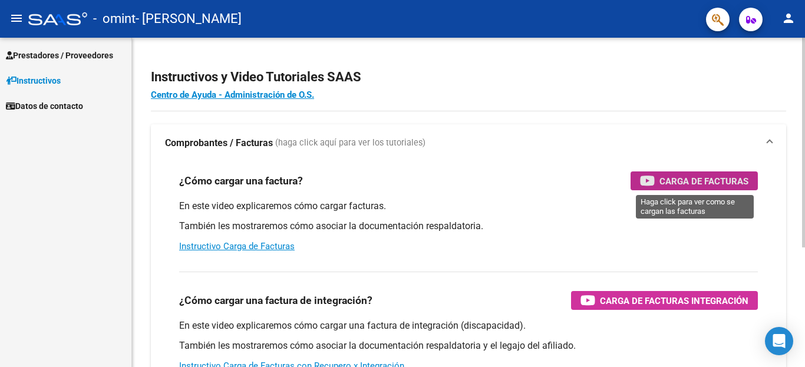
click at [663, 184] on span "Carga de Facturas" at bounding box center [703, 181] width 89 height 15
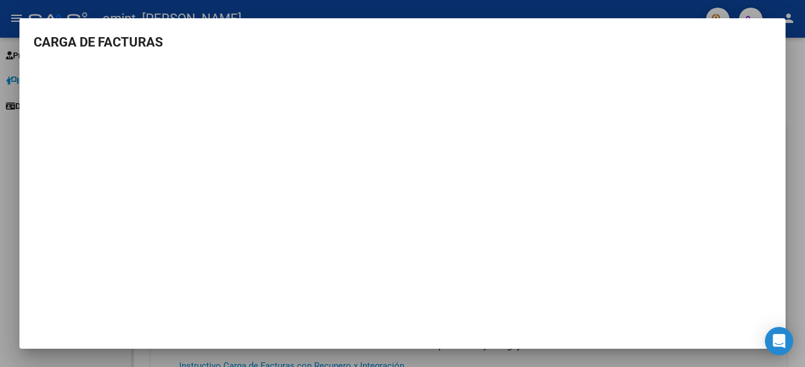
click at [795, 148] on div at bounding box center [402, 183] width 805 height 367
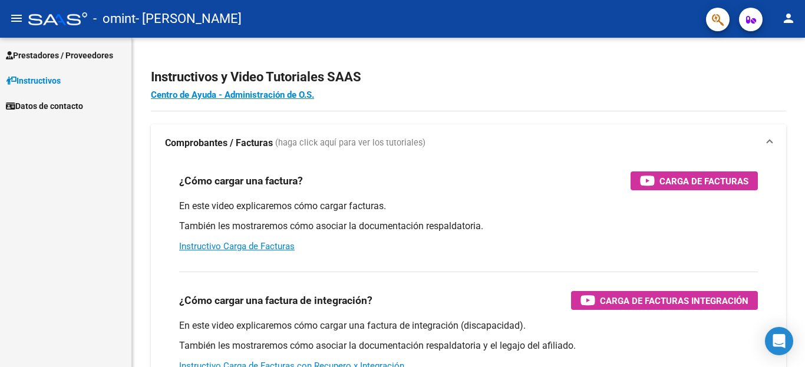
click at [47, 59] on span "Prestadores / Proveedores" at bounding box center [59, 55] width 107 height 13
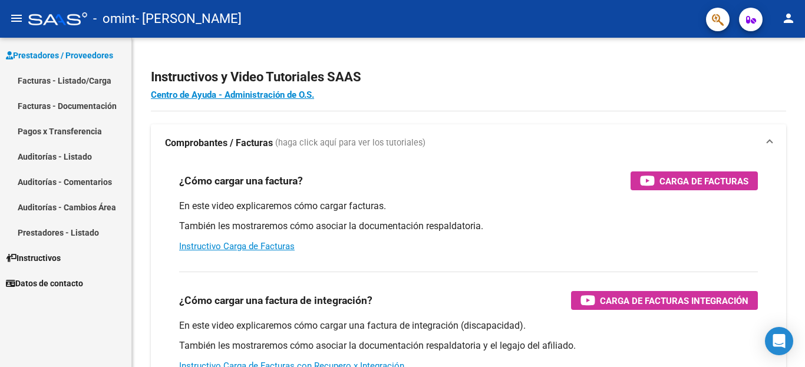
click at [92, 82] on link "Facturas - Listado/Carga" at bounding box center [65, 80] width 131 height 25
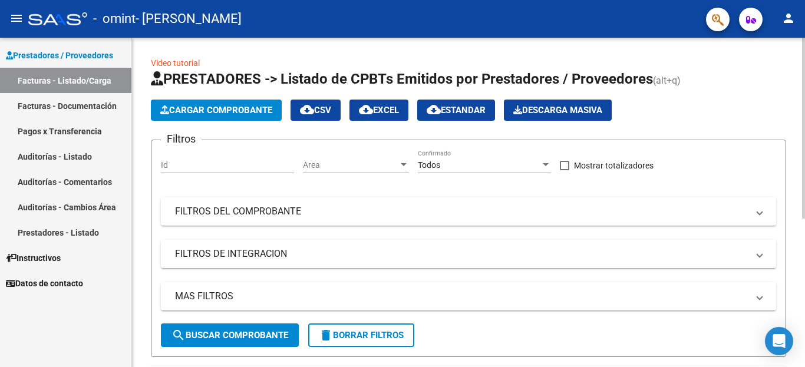
click at [201, 112] on span "Cargar Comprobante" at bounding box center [216, 110] width 112 height 11
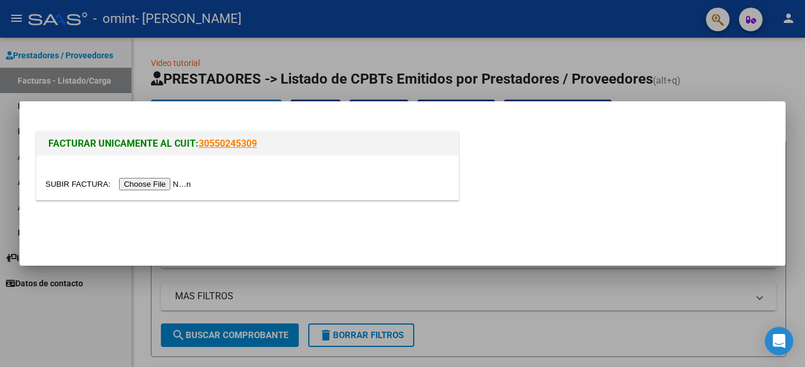
click at [164, 185] on input "file" at bounding box center [119, 184] width 149 height 12
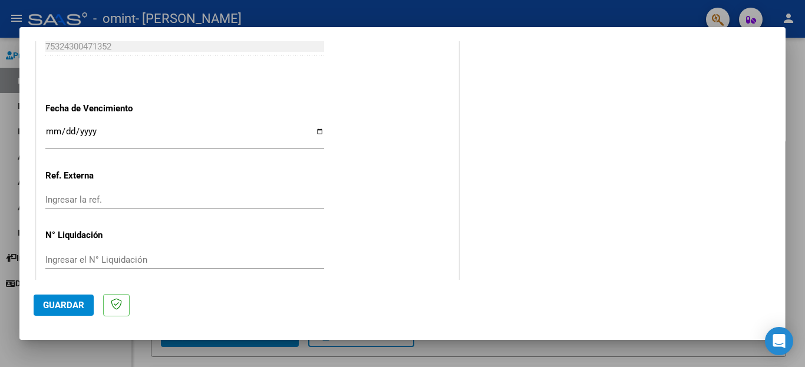
scroll to position [771, 0]
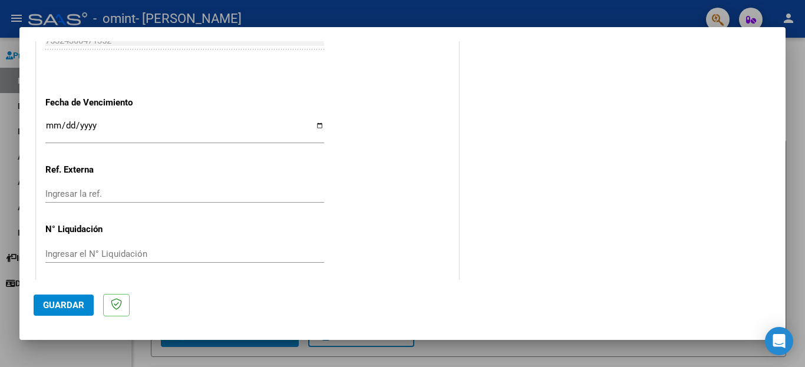
click at [316, 128] on input "Ingresar la fecha" at bounding box center [184, 130] width 279 height 19
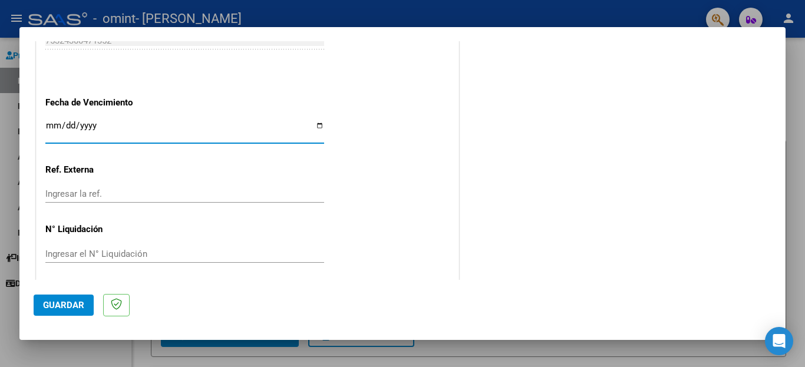
click at [316, 125] on input "Ingresar la fecha" at bounding box center [184, 130] width 279 height 19
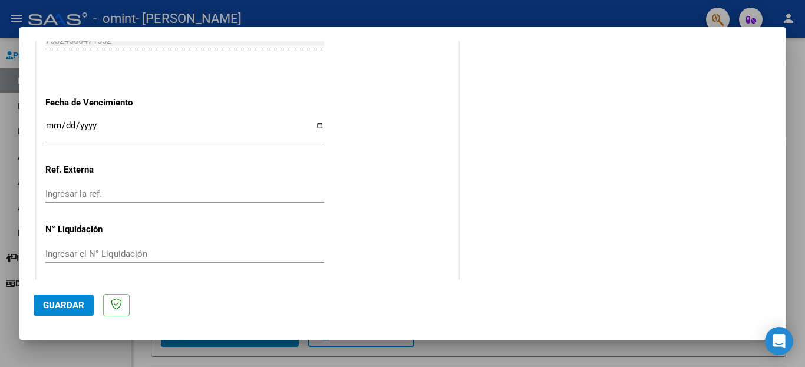
click at [265, 120] on div "2025-08-13 Ingresar la fecha" at bounding box center [184, 130] width 279 height 25
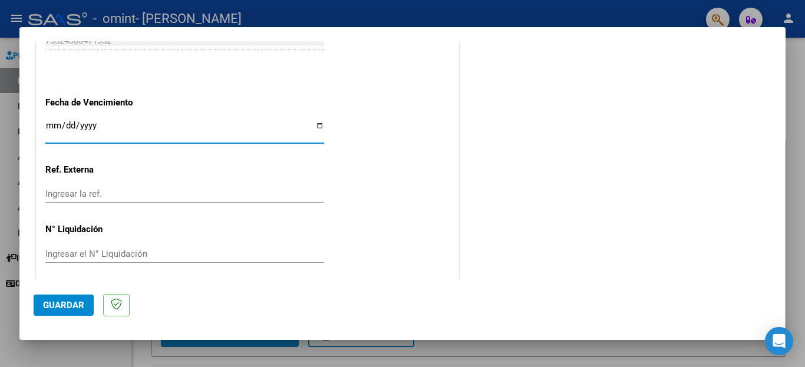
click at [310, 128] on input "2025-08-13" at bounding box center [184, 130] width 279 height 19
click at [318, 125] on input "2025-08-13" at bounding box center [184, 130] width 279 height 19
type input "2025-08-14"
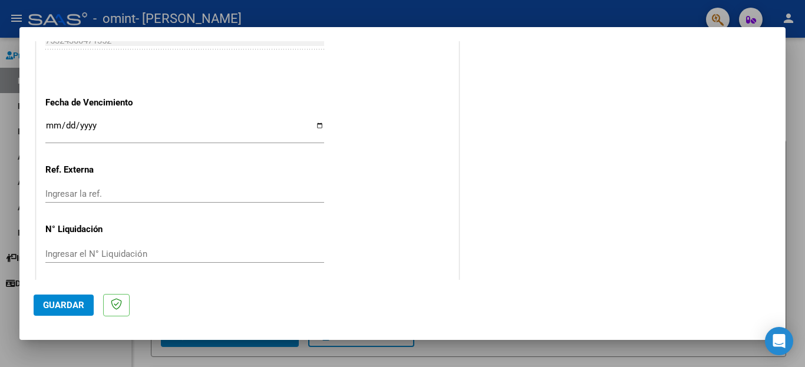
click at [81, 306] on span "Guardar" at bounding box center [63, 305] width 41 height 11
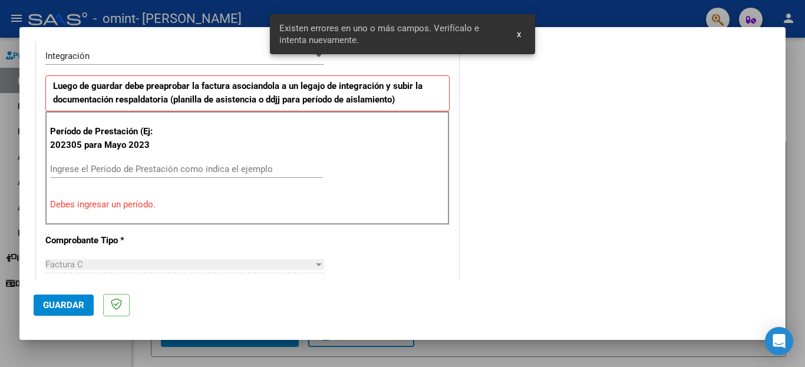
scroll to position [269, 0]
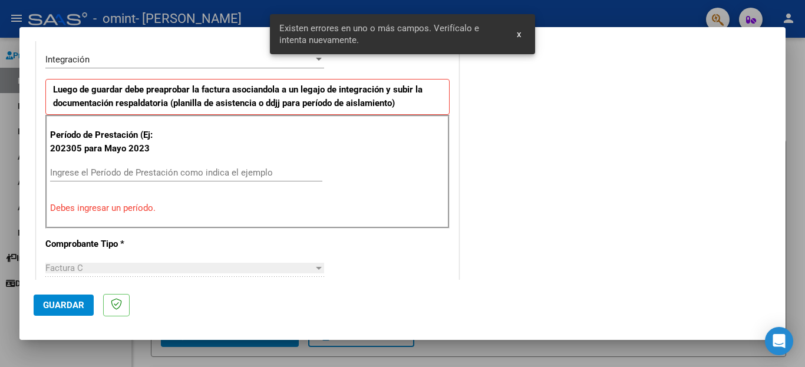
click at [133, 165] on div "Ingrese el Período de Prestación como indica el ejemplo" at bounding box center [186, 173] width 272 height 18
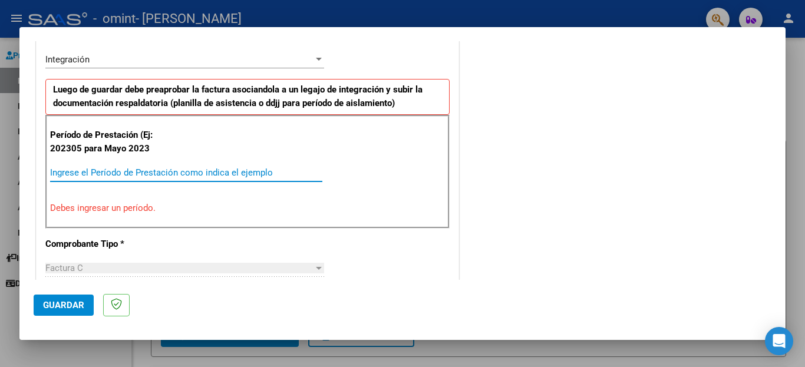
click at [135, 173] on input "Ingrese el Período de Prestación como indica el ejemplo" at bounding box center [186, 172] width 272 height 11
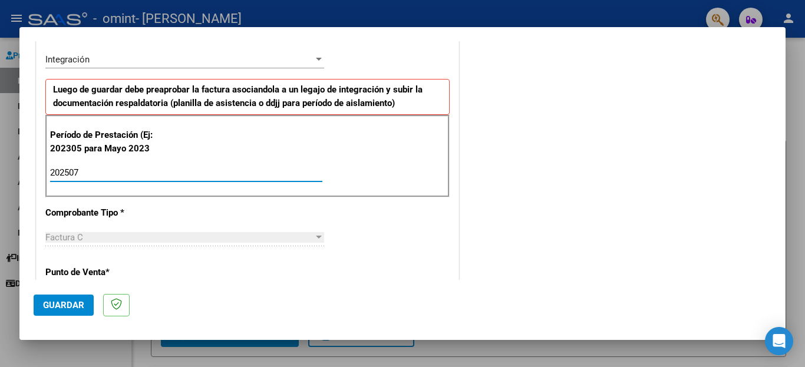
type input "202507"
click at [71, 308] on span "Guardar" at bounding box center [63, 305] width 41 height 11
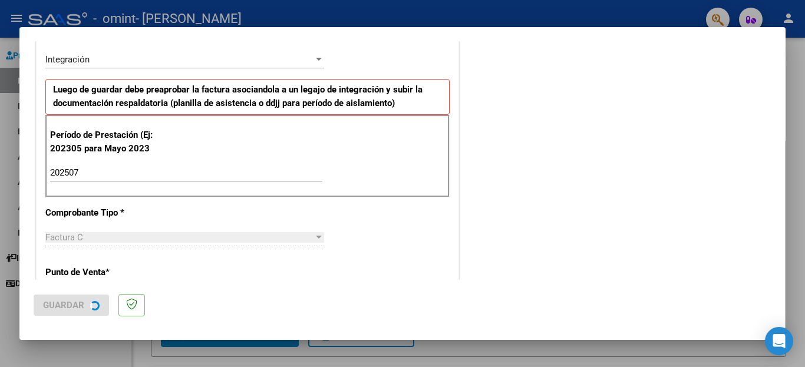
scroll to position [0, 0]
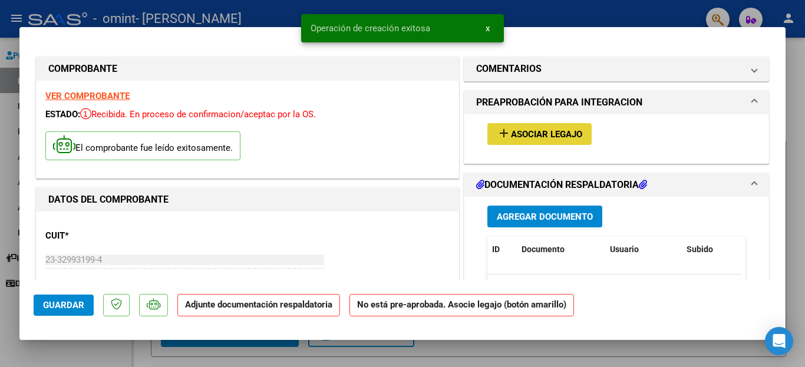
click at [525, 130] on span "Asociar Legajo" at bounding box center [546, 134] width 71 height 11
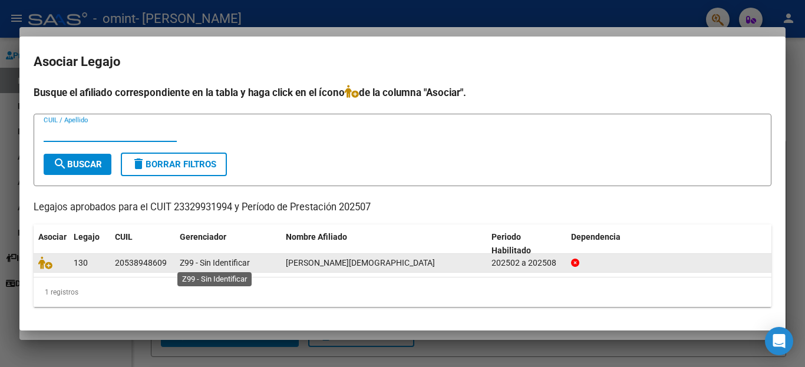
click at [224, 260] on span "Z99 - Sin Identificar" at bounding box center [215, 262] width 70 height 9
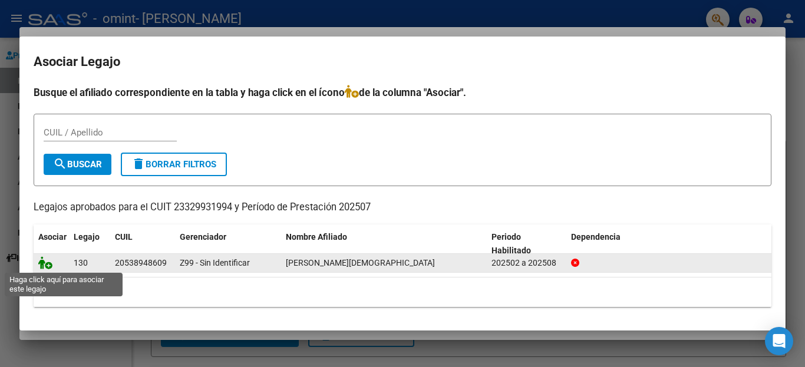
click at [45, 260] on icon at bounding box center [45, 262] width 14 height 13
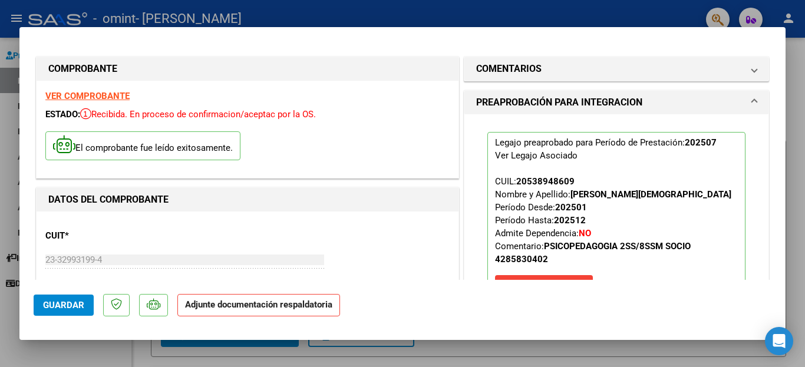
click at [257, 312] on p "Adjunte documentación respaldatoria" at bounding box center [258, 305] width 163 height 23
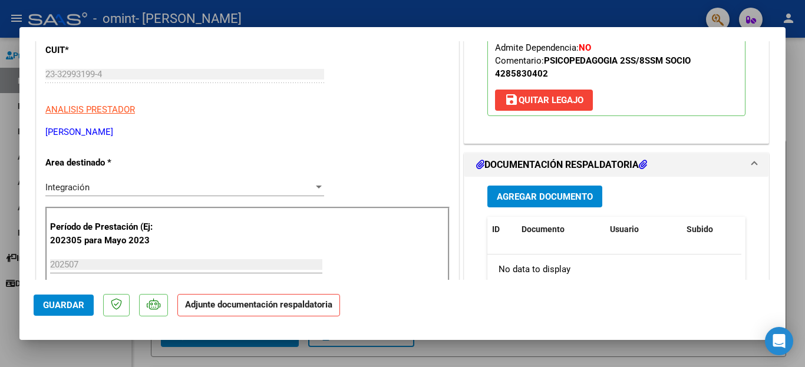
scroll to position [223, 0]
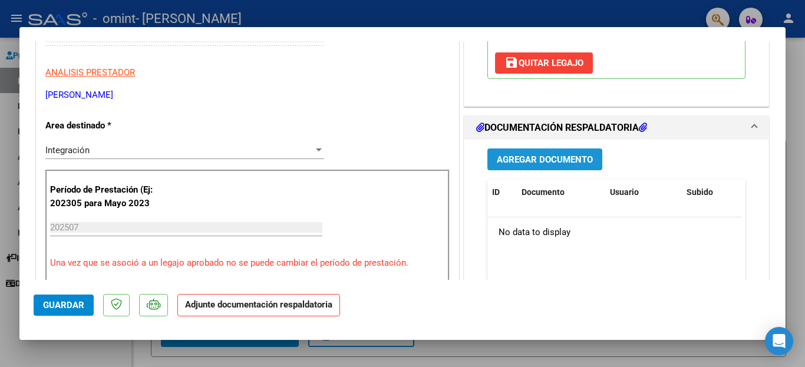
click at [520, 151] on button "Agregar Documento" at bounding box center [544, 159] width 115 height 22
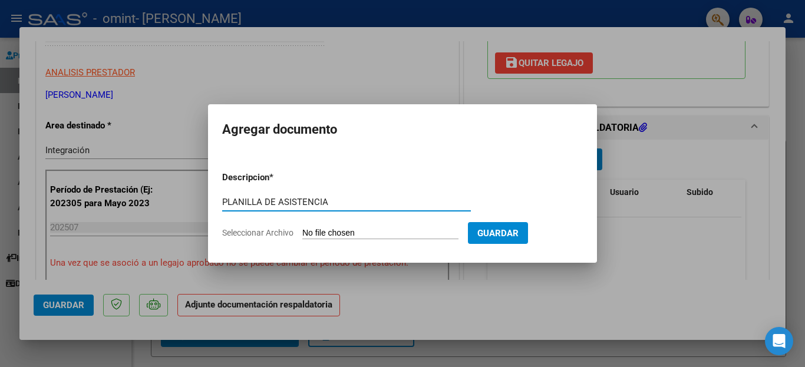
type input "PLANILLA DE ASISTENCIA"
click at [358, 239] on input "Seleccionar Archivo" at bounding box center [380, 233] width 156 height 11
type input "C:\fakepath\Planilla de Asistencia ALCAYAGA JULIO.pdf"
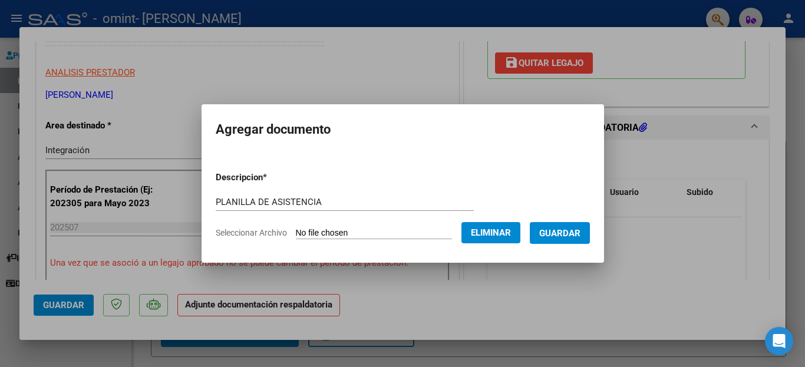
click at [556, 232] on span "Guardar" at bounding box center [559, 233] width 41 height 11
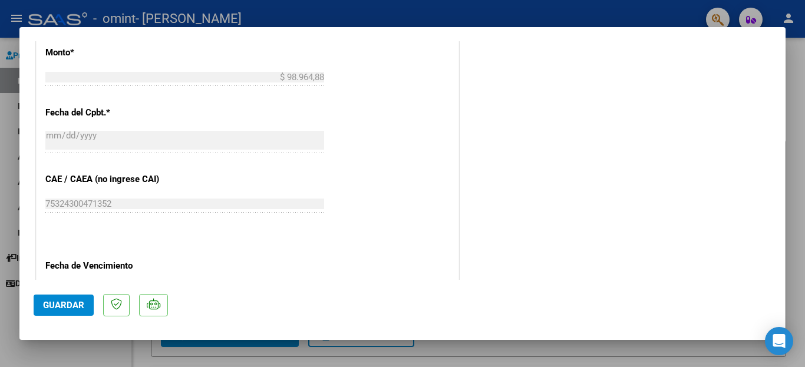
scroll to position [650, 0]
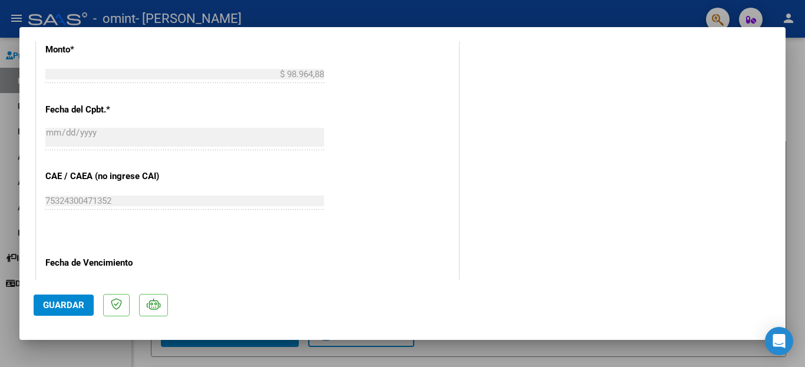
click at [49, 302] on span "Guardar" at bounding box center [63, 305] width 41 height 11
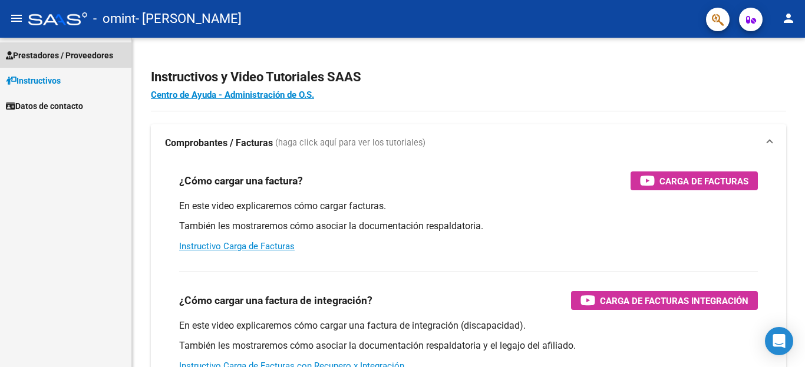
click at [45, 49] on span "Prestadores / Proveedores" at bounding box center [59, 55] width 107 height 13
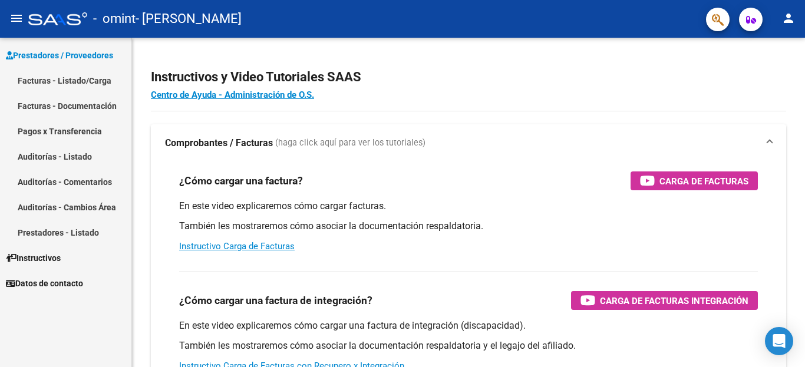
click at [50, 81] on link "Facturas - Listado/Carga" at bounding box center [65, 80] width 131 height 25
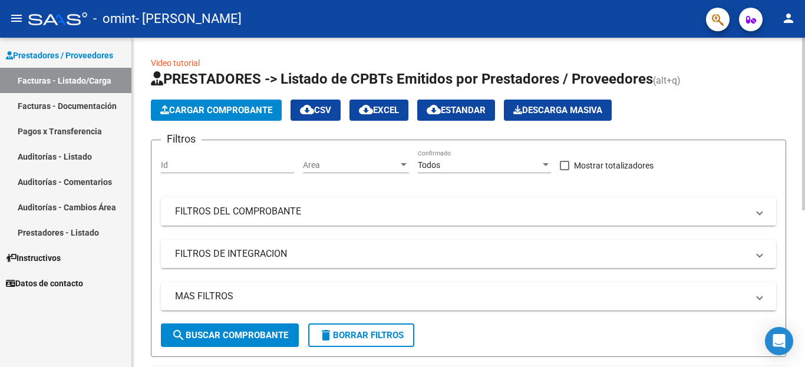
click at [477, 207] on mat-panel-title "FILTROS DEL COMPROBANTE" at bounding box center [461, 211] width 573 height 13
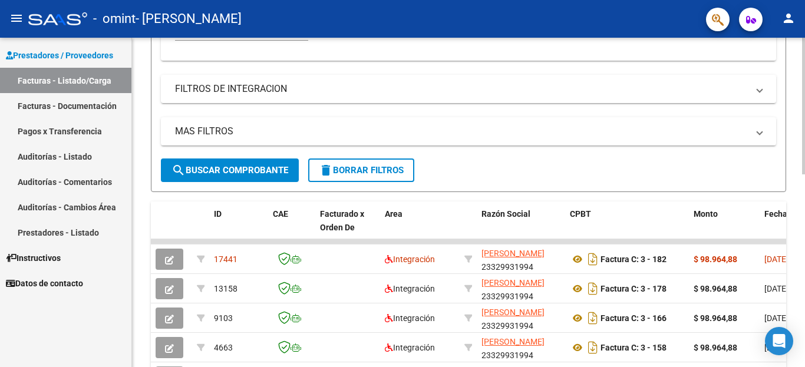
scroll to position [348, 0]
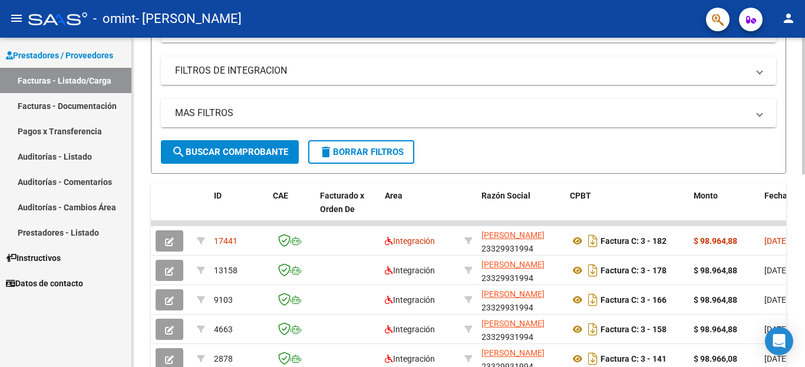
click at [804, 227] on div at bounding box center [803, 253] width 3 height 137
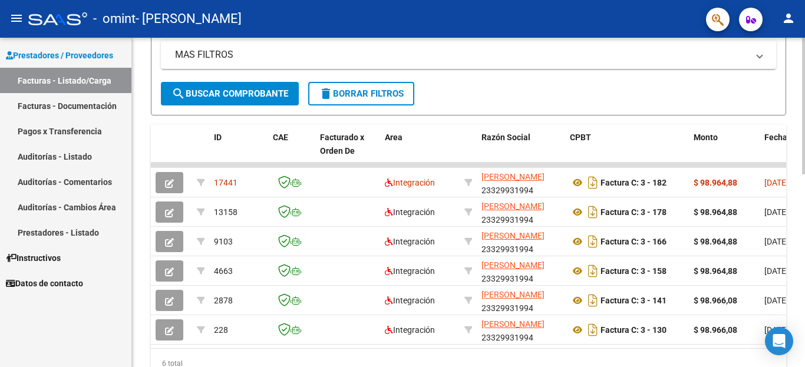
scroll to position [416, 0]
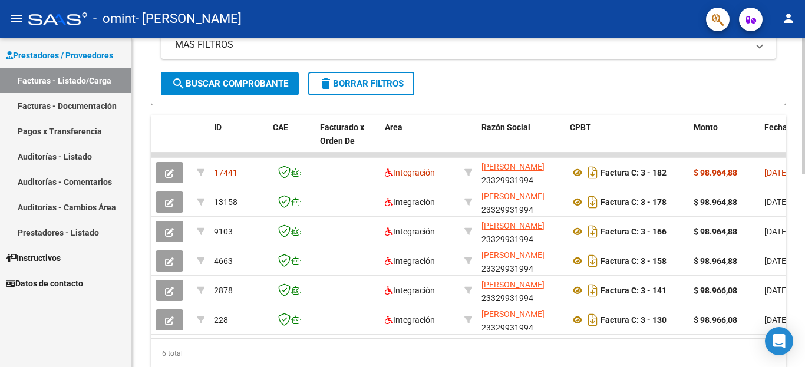
click at [804, 223] on div at bounding box center [803, 282] width 3 height 137
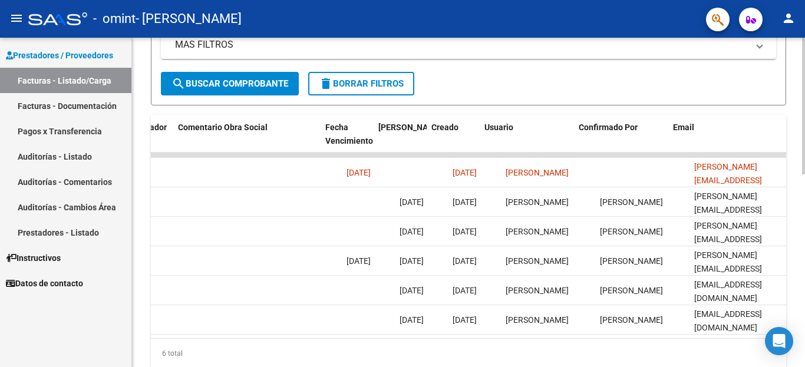
scroll to position [0, 1849]
